Goal: Information Seeking & Learning: Understand process/instructions

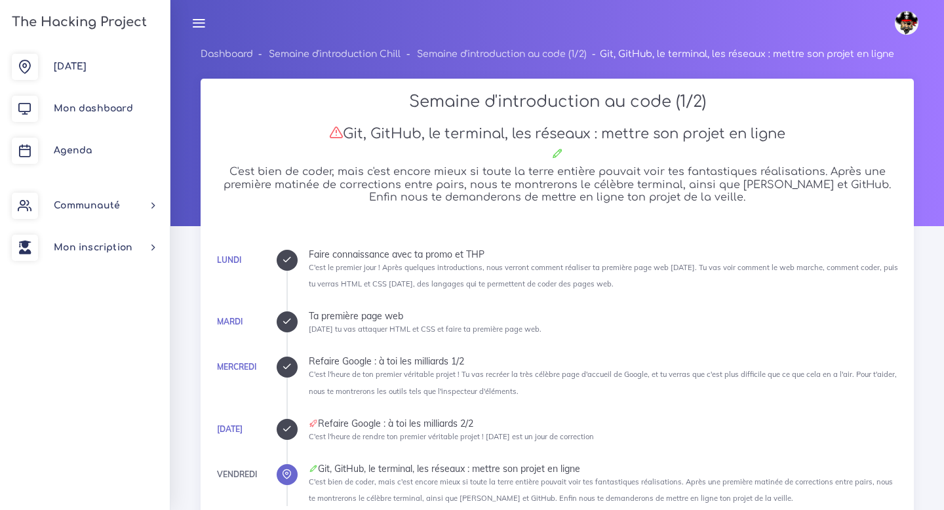
scroll to position [1452, 0]
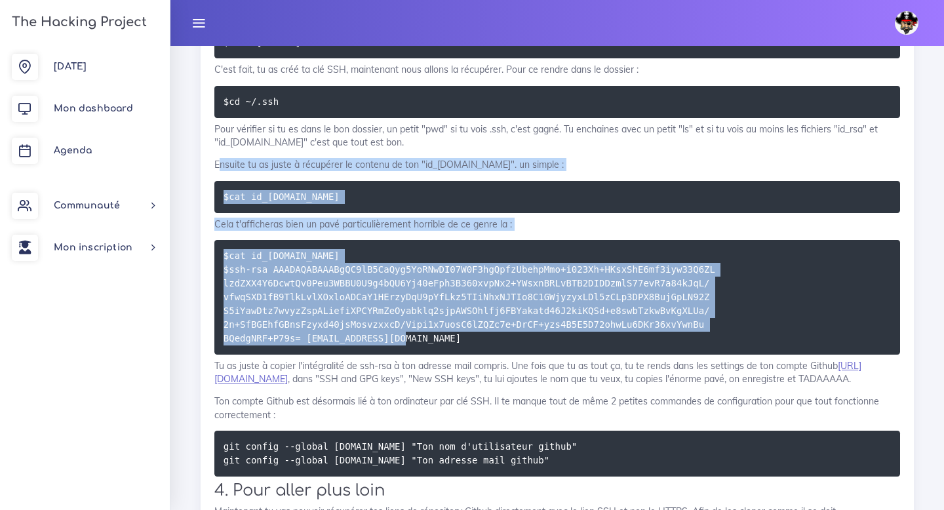
click at [493, 343] on pre "$cat id_[DOMAIN_NAME] $ssh-rsa AAADAQABAAABgQC9lB5CaQyg5YoRNwDI07W0F3hgQpfzUbeh…" at bounding box center [557, 297] width 686 height 115
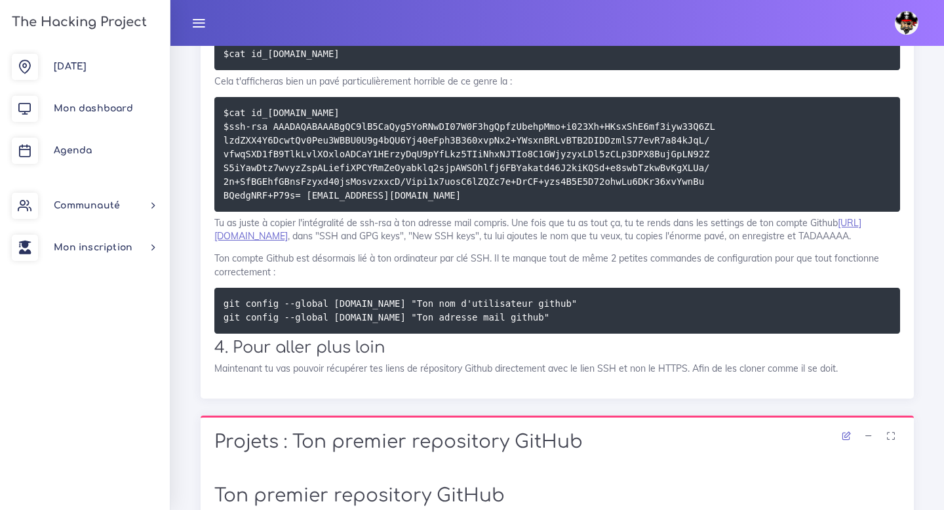
scroll to position [1596, 0]
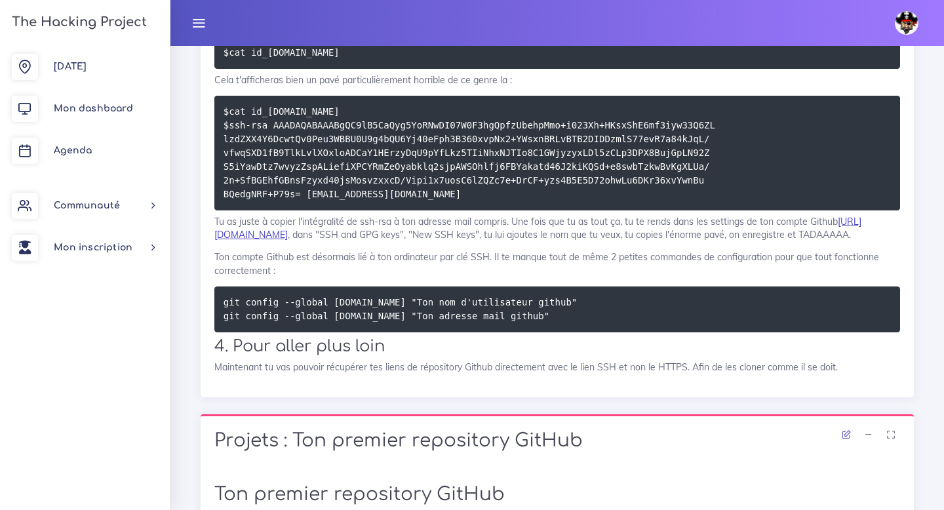
click at [305, 237] on link "[URL][DOMAIN_NAME]" at bounding box center [537, 228] width 647 height 25
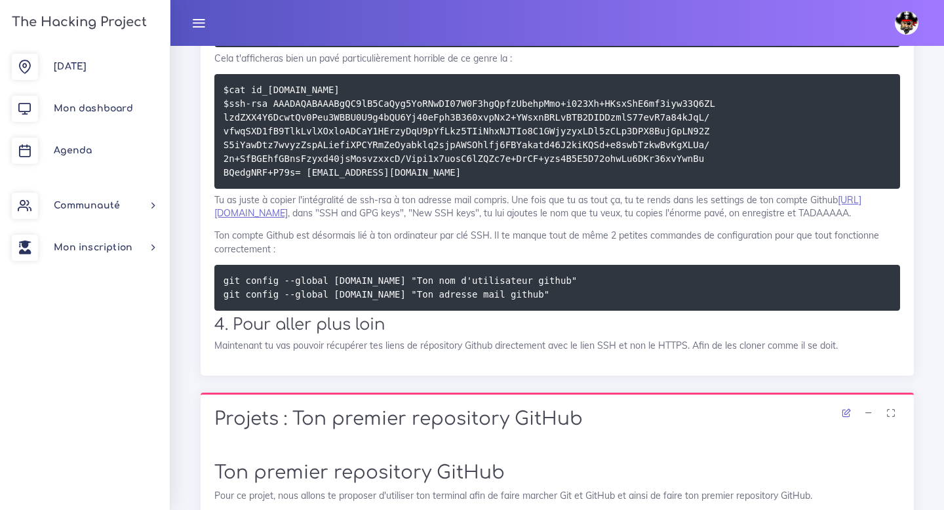
scroll to position [1618, 0]
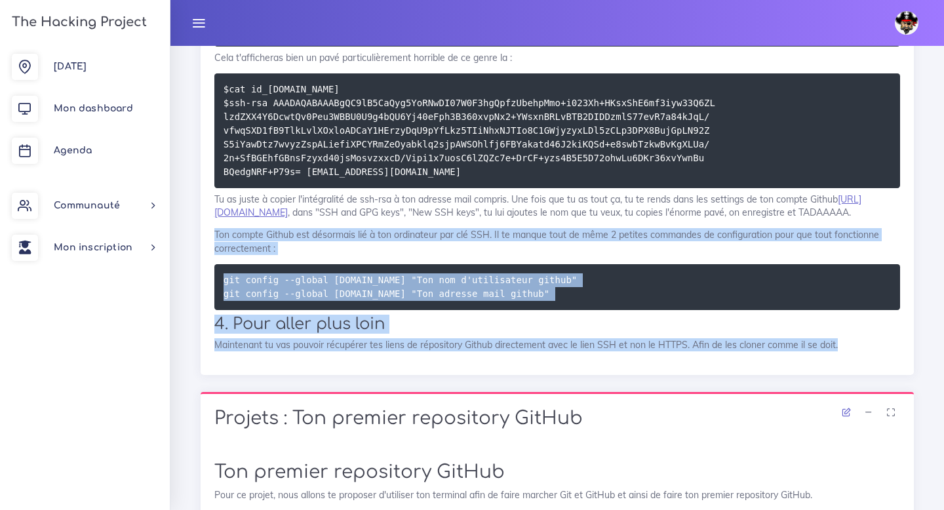
drag, startPoint x: 214, startPoint y: 246, endPoint x: 935, endPoint y: 360, distance: 730.6
copy div "Ton compte Github est désormais lié à ton ordinateur par clé SSH. Il te manque …"
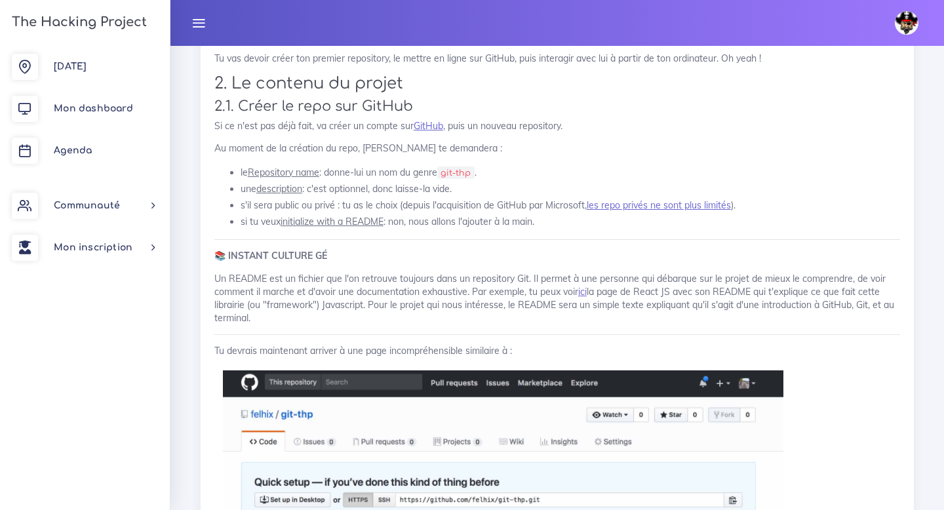
scroll to position [2144, 0]
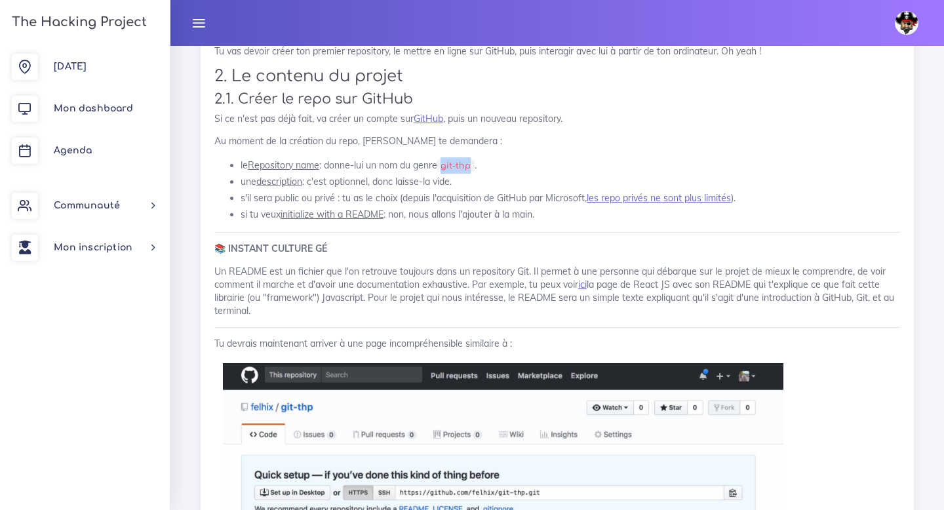
drag, startPoint x: 448, startPoint y: 176, endPoint x: 477, endPoint y: 180, distance: 29.7
click at [475, 172] on code "git-thp" at bounding box center [455, 165] width 37 height 13
copy code "git-thp"
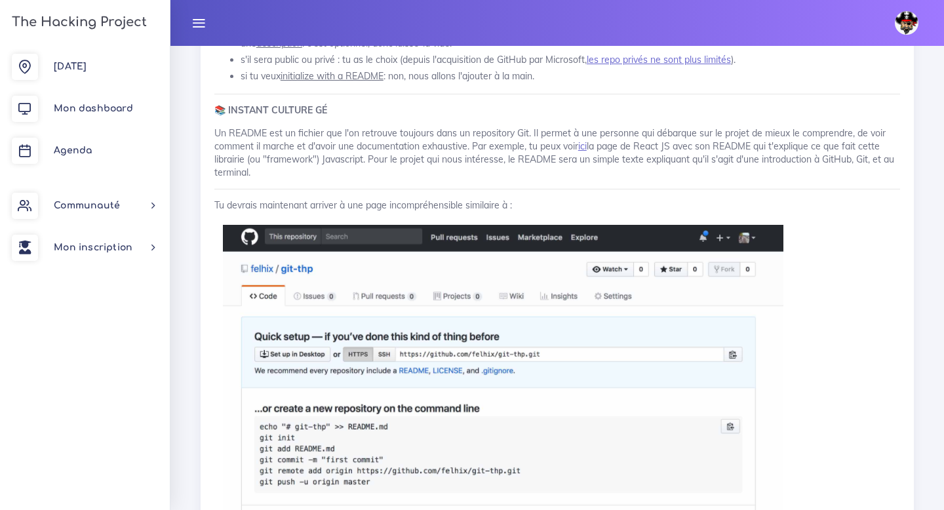
scroll to position [2286, 0]
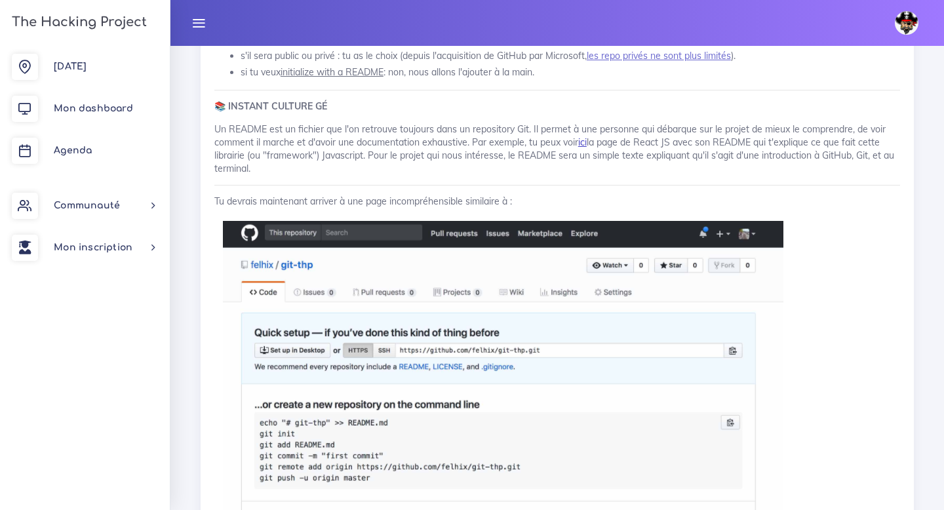
click at [585, 148] on link "ici" at bounding box center [582, 142] width 9 height 12
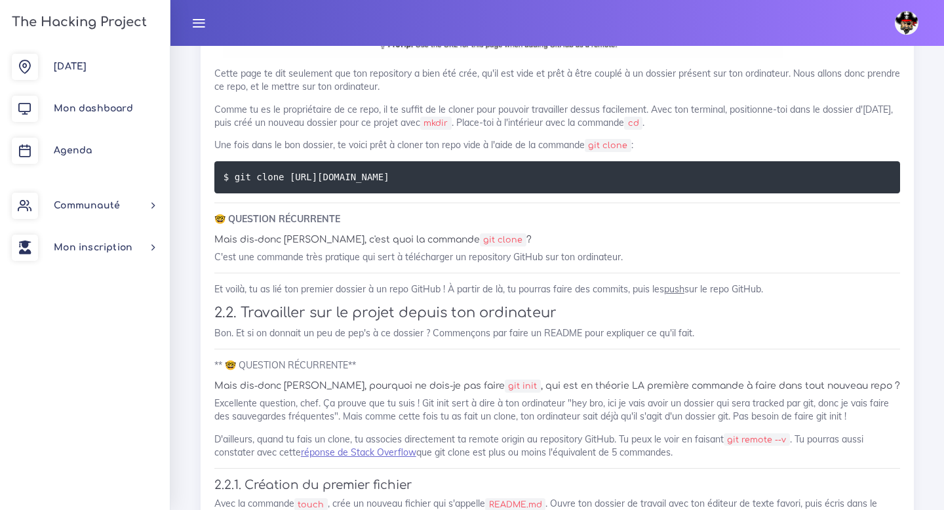
scroll to position [2921, 0]
